Goal: Task Accomplishment & Management: Manage account settings

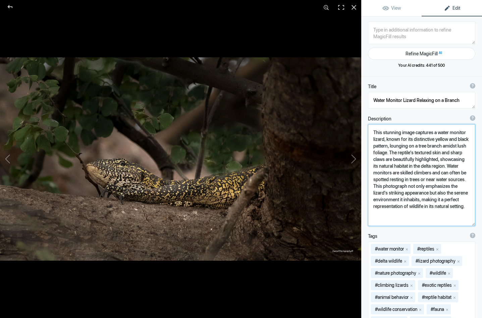
drag, startPoint x: 400, startPoint y: 132, endPoint x: 383, endPoint y: 133, distance: 16.8
click at [383, 133] on textarea at bounding box center [421, 175] width 107 height 102
drag, startPoint x: 393, startPoint y: 139, endPoint x: 373, endPoint y: 140, distance: 20.5
click at [373, 140] on textarea at bounding box center [421, 174] width 107 height 101
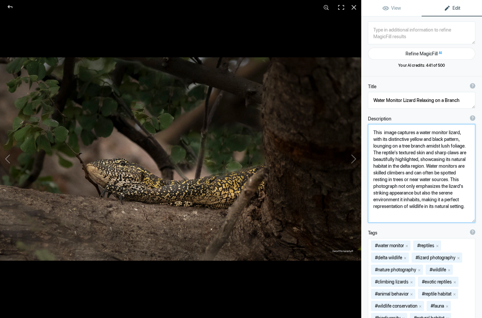
click at [405, 148] on textarea at bounding box center [421, 173] width 107 height 99
drag, startPoint x: 446, startPoint y: 145, endPoint x: 408, endPoint y: 145, distance: 38.2
click at [408, 145] on textarea at bounding box center [421, 173] width 107 height 98
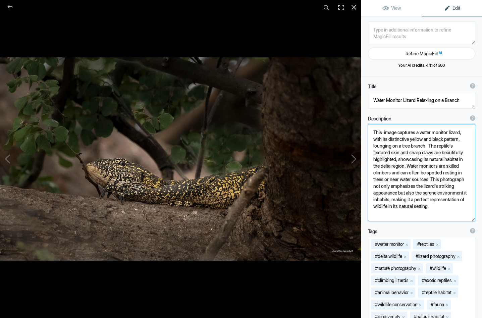
drag, startPoint x: 439, startPoint y: 160, endPoint x: 459, endPoint y: 160, distance: 19.4
click at [459, 160] on textarea at bounding box center [421, 172] width 107 height 97
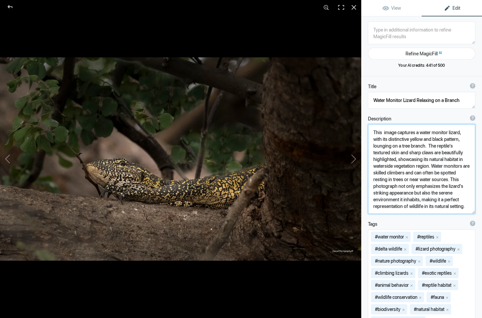
drag, startPoint x: 408, startPoint y: 167, endPoint x: 394, endPoint y: 168, distance: 13.8
click at [394, 168] on textarea at bounding box center [421, 169] width 107 height 90
drag, startPoint x: 405, startPoint y: 178, endPoint x: 423, endPoint y: 207, distance: 33.9
click at [423, 207] on textarea at bounding box center [421, 169] width 107 height 90
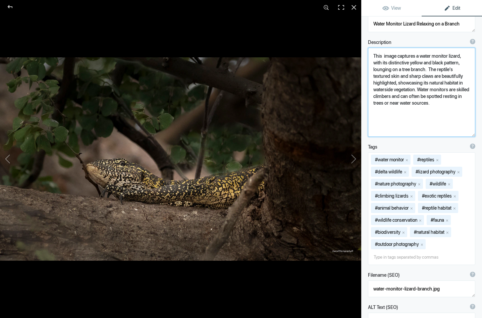
scroll to position [78, 0]
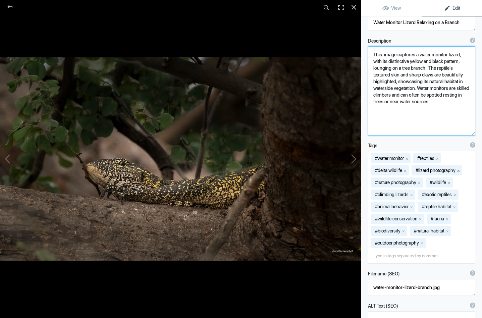
type textarea "This image captures a water monitor lizard, with its distinctive yellow and bla…"
click at [460, 170] on button "x" at bounding box center [458, 170] width 5 height 5
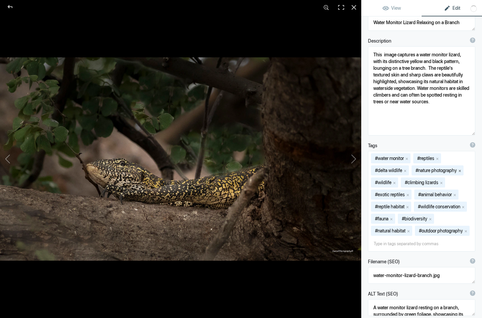
click at [461, 170] on button "x" at bounding box center [459, 170] width 5 height 5
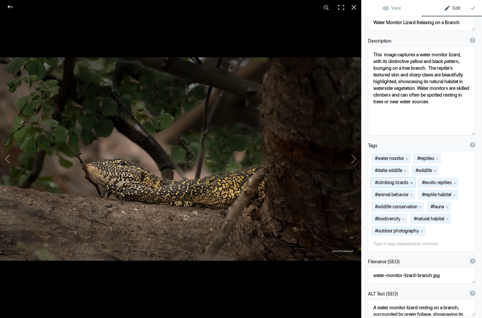
click at [412, 182] on button "x" at bounding box center [411, 182] width 5 height 5
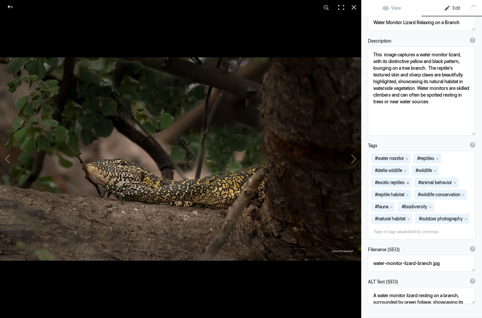
click at [409, 181] on button "x" at bounding box center [407, 182] width 5 height 5
click at [412, 182] on button "x" at bounding box center [411, 182] width 5 height 5
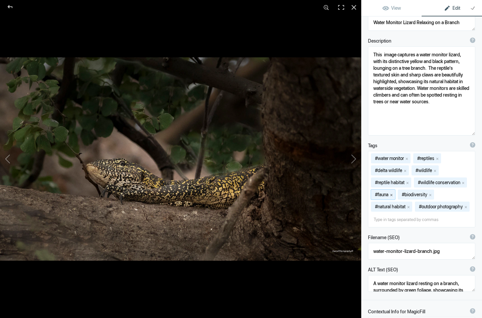
click at [392, 193] on button "x" at bounding box center [391, 194] width 5 height 5
click at [450, 195] on button "x" at bounding box center [447, 194] width 5 height 5
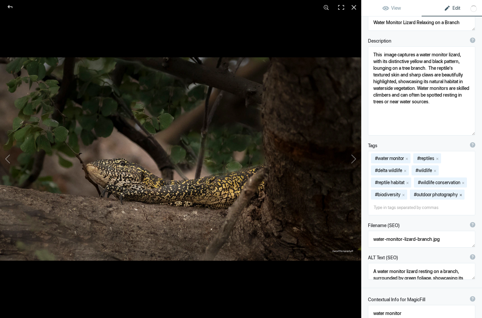
click at [462, 194] on button "x" at bounding box center [460, 194] width 5 height 5
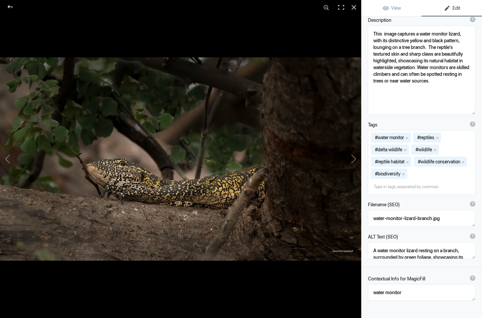
scroll to position [100, 0]
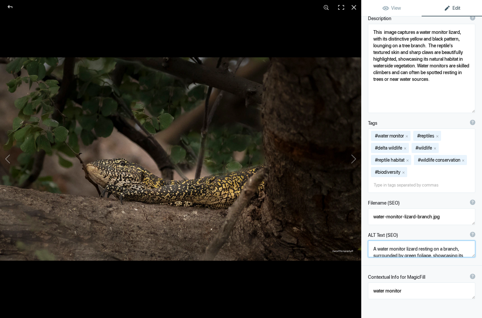
click at [393, 253] on textarea at bounding box center [421, 248] width 107 height 17
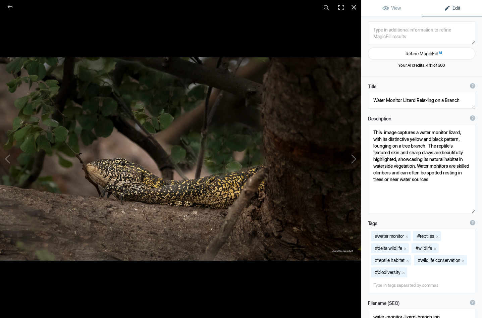
scroll to position [0, 0]
drag, startPoint x: 433, startPoint y: 102, endPoint x: 416, endPoint y: 101, distance: 16.8
click at [416, 101] on textarea at bounding box center [421, 100] width 107 height 17
click at [452, 99] on textarea at bounding box center [421, 100] width 107 height 17
click at [354, 160] on button at bounding box center [336, 159] width 50 height 114
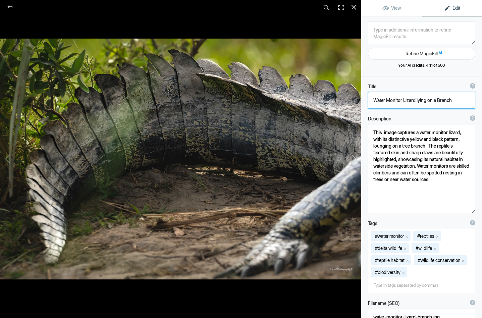
type textarea "Reptiles of the Delta_DSC9762-"
type textarea "Reptiles_of_the_Delta_DSC9762-.jpg"
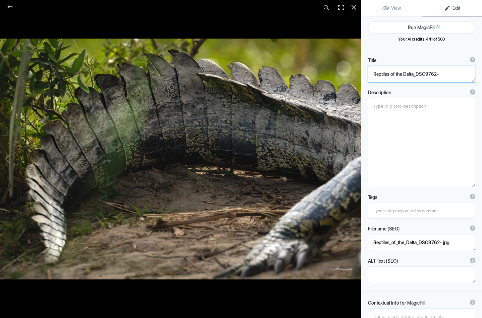
click at [355, 159] on button at bounding box center [336, 159] width 50 height 114
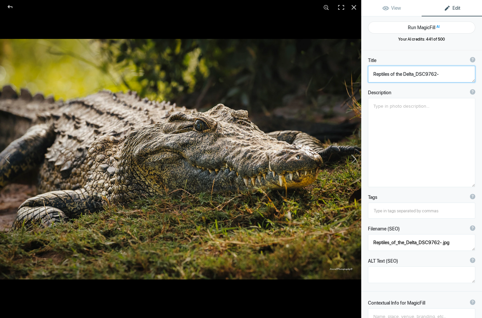
type textarea "Reptiles of the Delta_DSC9764"
type textarea "Reptiles_of_the_Delta_DSC9764-.jpg"
click at [355, 158] on button at bounding box center [336, 159] width 50 height 114
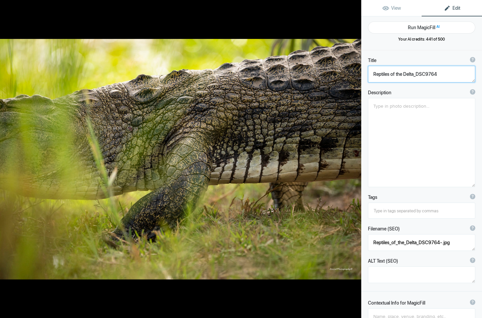
type textarea "Reptiles of the Delta_DSC9771"
type textarea "Reptiles_of_the_Delta_DSC9771-.jpg"
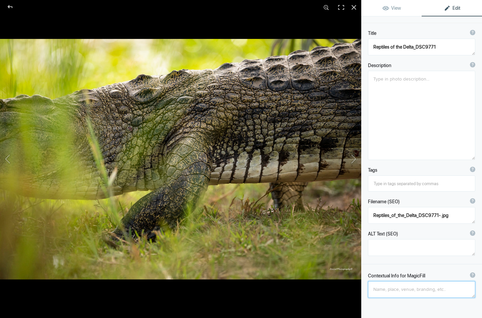
click at [381, 283] on textarea at bounding box center [421, 289] width 107 height 17
click at [385, 290] on textarea at bounding box center [421, 289] width 107 height 17
click at [441, 287] on textarea at bounding box center [421, 289] width 107 height 17
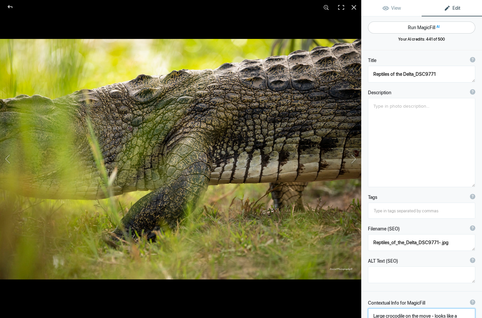
scroll to position [0, 0]
type textarea "Large crocodile on the move - looks like a dinosaur"
click at [415, 26] on button "Run MagicFill AI" at bounding box center [421, 27] width 107 height 12
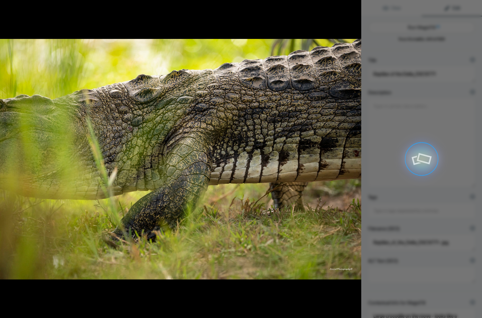
type textarea "Majestic Crocodile on the Move in the [GEOGRAPHIC_DATA]"
type textarea "Witness the impressive sight of a large crocodile gracefully navigating its nat…"
type textarea "majestic-crocodile-delta.jpg"
type textarea "A large crocodile moving through the delta, showcasing its textured skin and po…"
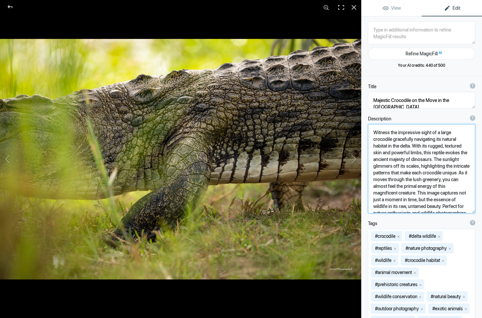
drag, startPoint x: 413, startPoint y: 139, endPoint x: 393, endPoint y: 141, distance: 20.2
click at [393, 141] on textarea at bounding box center [421, 168] width 107 height 89
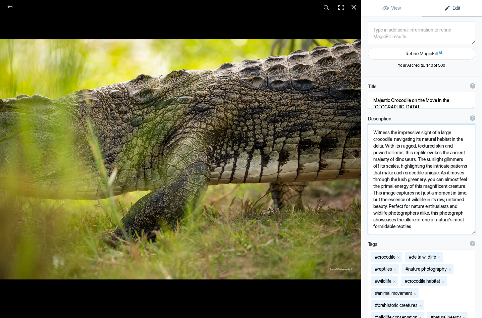
drag, startPoint x: 394, startPoint y: 140, endPoint x: 415, endPoint y: 140, distance: 21.1
click at [415, 140] on textarea at bounding box center [421, 179] width 107 height 110
drag, startPoint x: 426, startPoint y: 166, endPoint x: 442, endPoint y: 167, distance: 16.1
click at [442, 167] on textarea at bounding box center [421, 179] width 107 height 110
drag, startPoint x: 371, startPoint y: 206, endPoint x: 396, endPoint y: 218, distance: 27.4
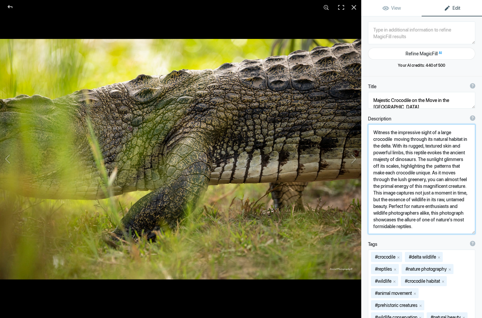
click at [396, 218] on textarea at bounding box center [421, 179] width 107 height 110
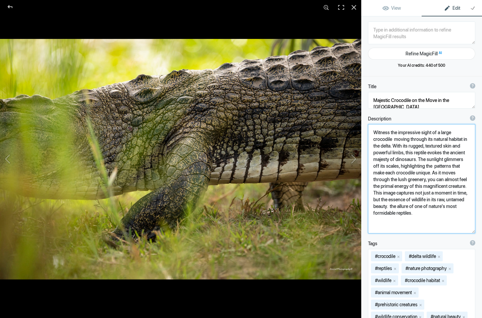
click at [374, 208] on textarea at bounding box center [421, 178] width 107 height 109
click at [388, 214] on textarea at bounding box center [421, 178] width 107 height 108
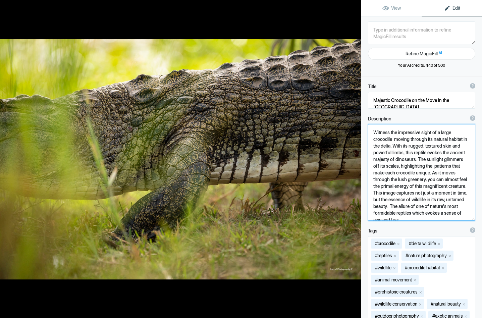
type textarea "Witness the impressive sight of a large crocodile moving through its natural ha…"
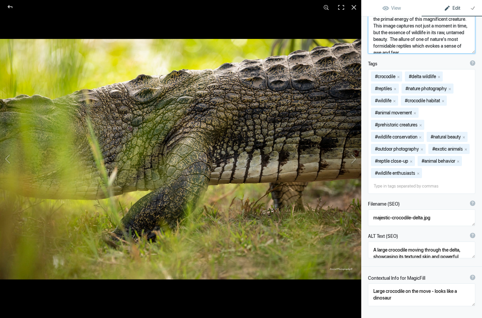
scroll to position [168, 0]
